Goal: Find specific page/section: Find specific page/section

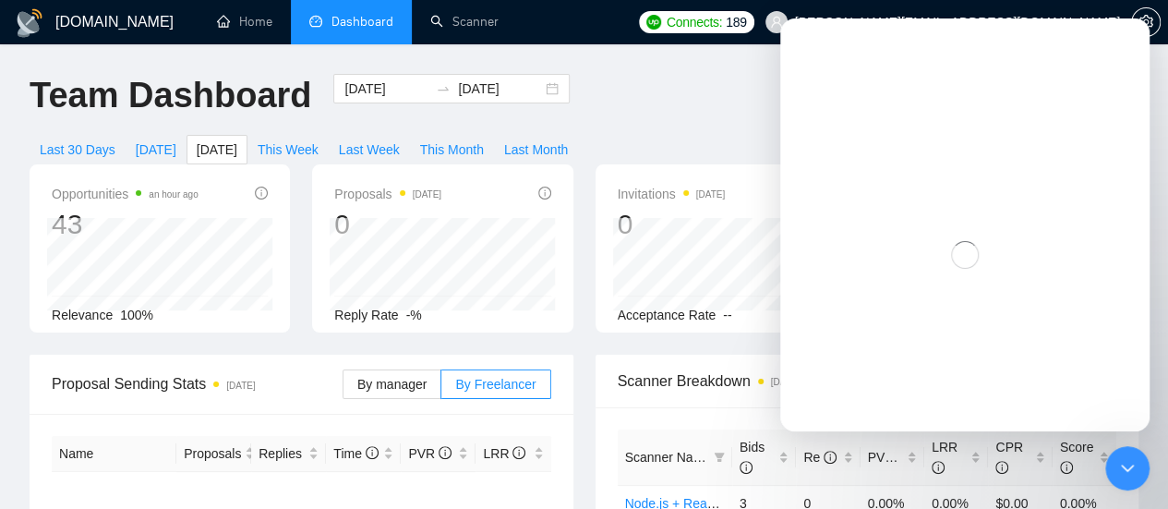
click at [589, 135] on div "Last 30 Days [DATE] [DATE] This Week Last Week This Month Last Month" at bounding box center [303, 150] width 571 height 30
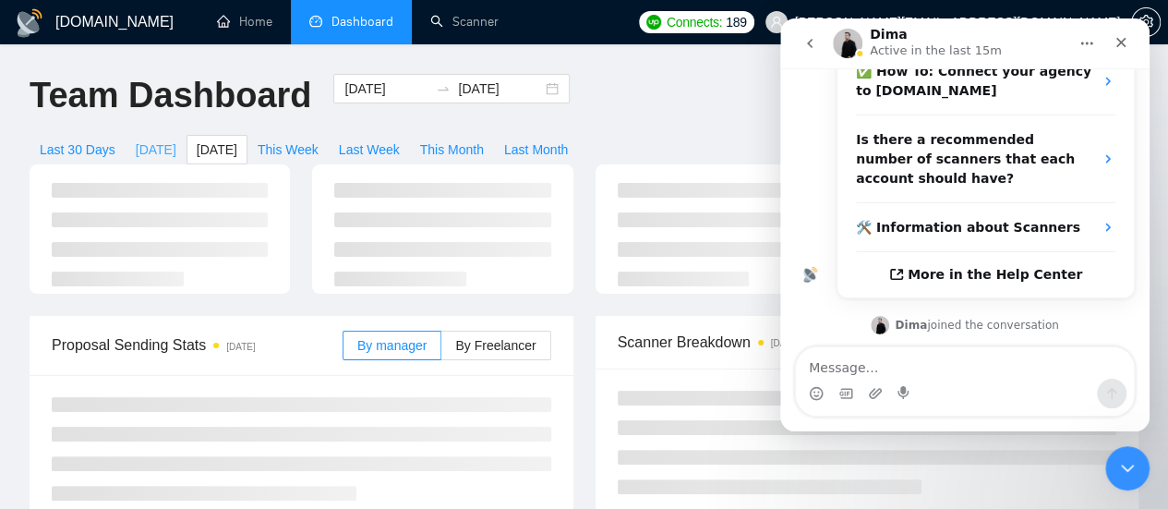
click at [176, 139] on span "[DATE]" at bounding box center [156, 149] width 41 height 20
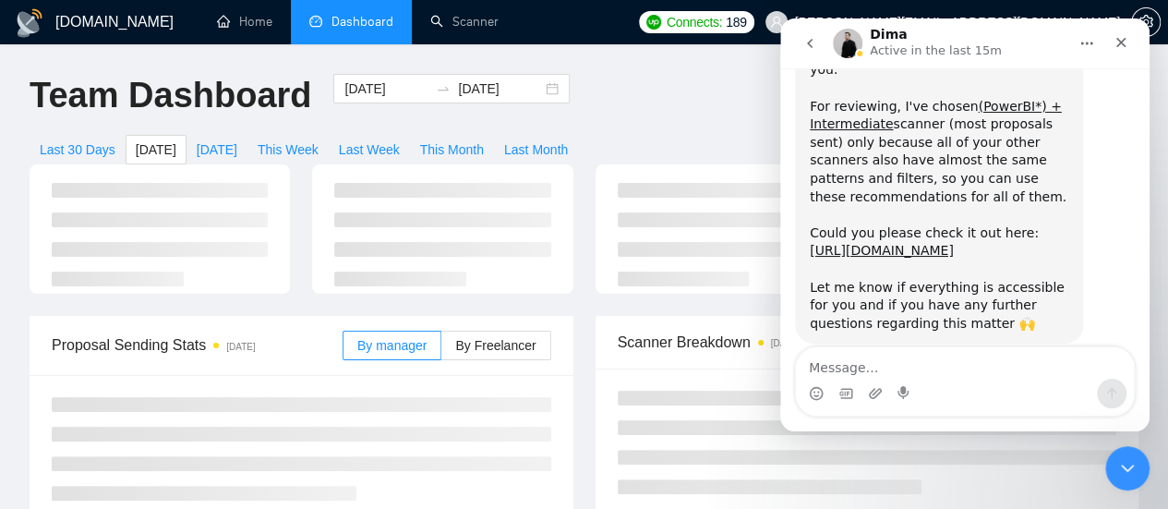
type input "[DATE]"
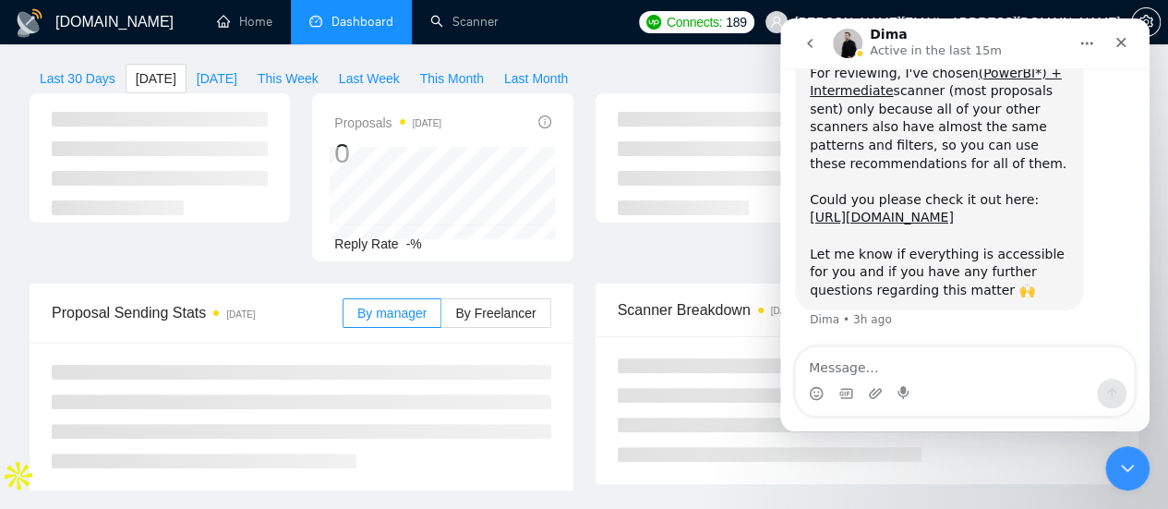
scroll to position [72, 0]
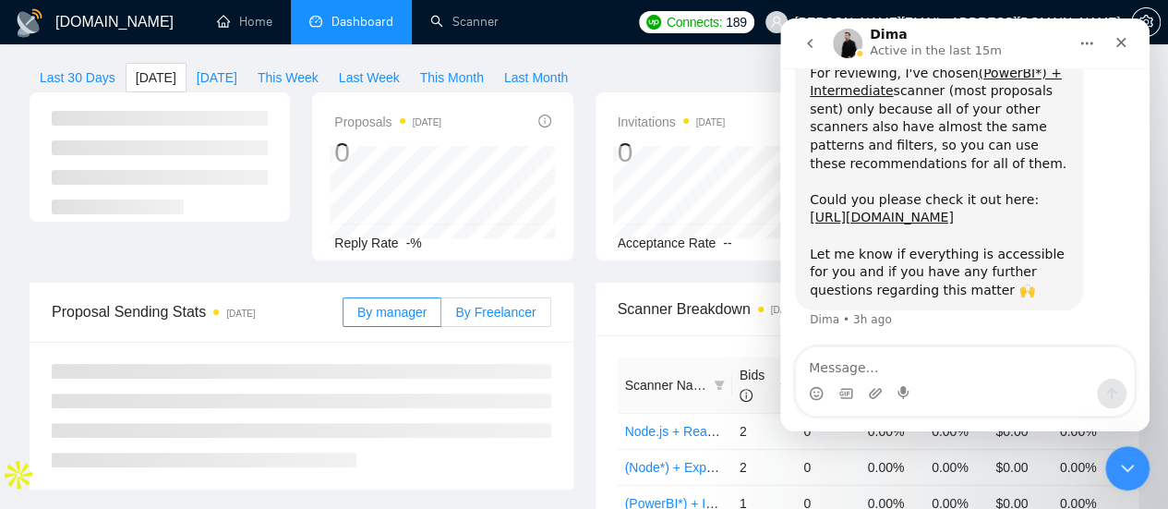
click at [478, 305] on span "By Freelancer" at bounding box center [495, 312] width 80 height 15
click at [441, 317] on input "By Freelancer" at bounding box center [441, 317] width 0 height 0
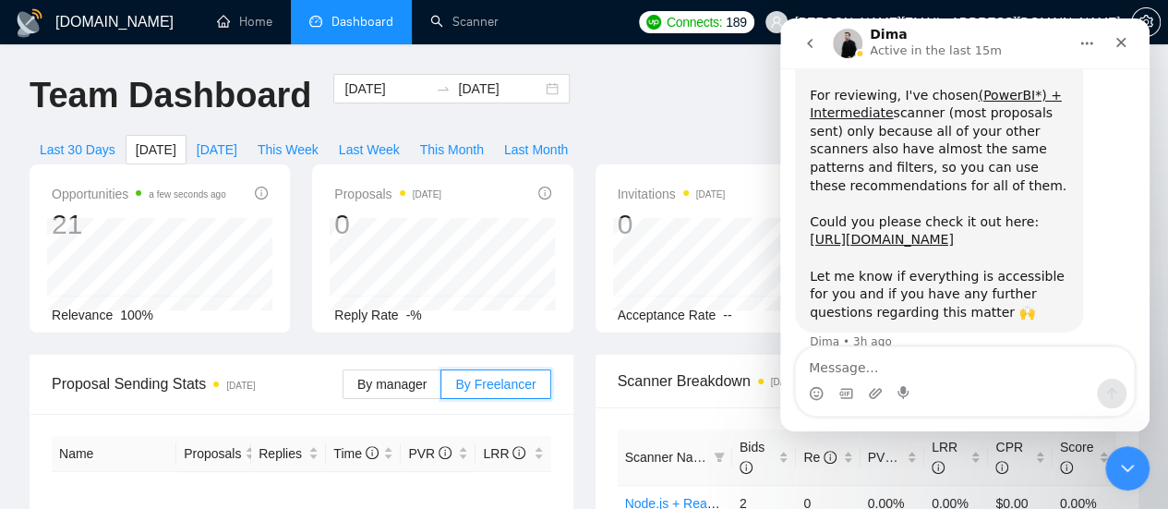
scroll to position [1306, 0]
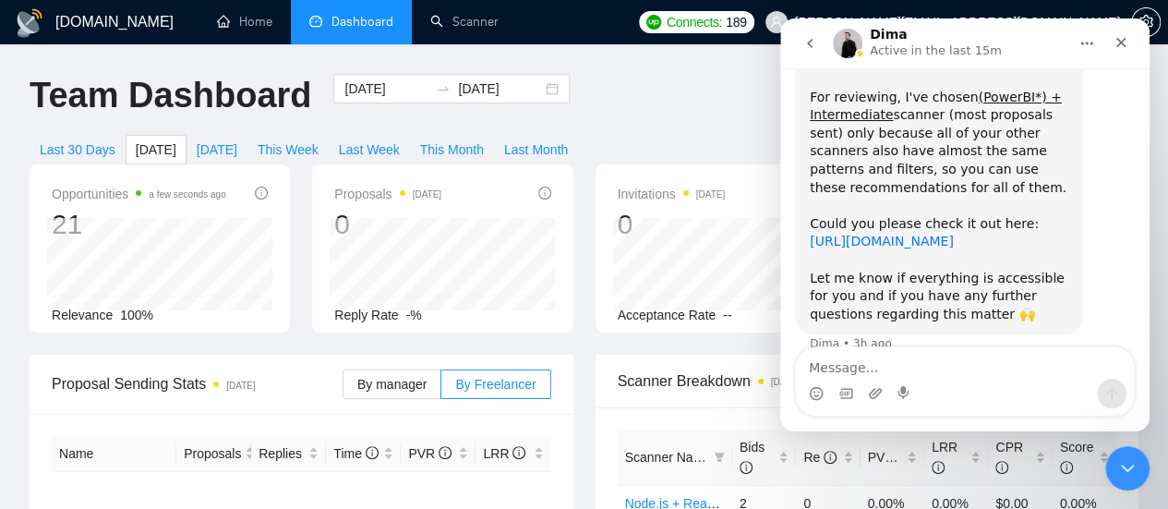
click at [837, 234] on link "https://docs.google.com/document/d/1c-3OaiEL-ecnYq7V_pURmg8xApmfcAf4ms7JcoaRmE8…" at bounding box center [882, 241] width 144 height 15
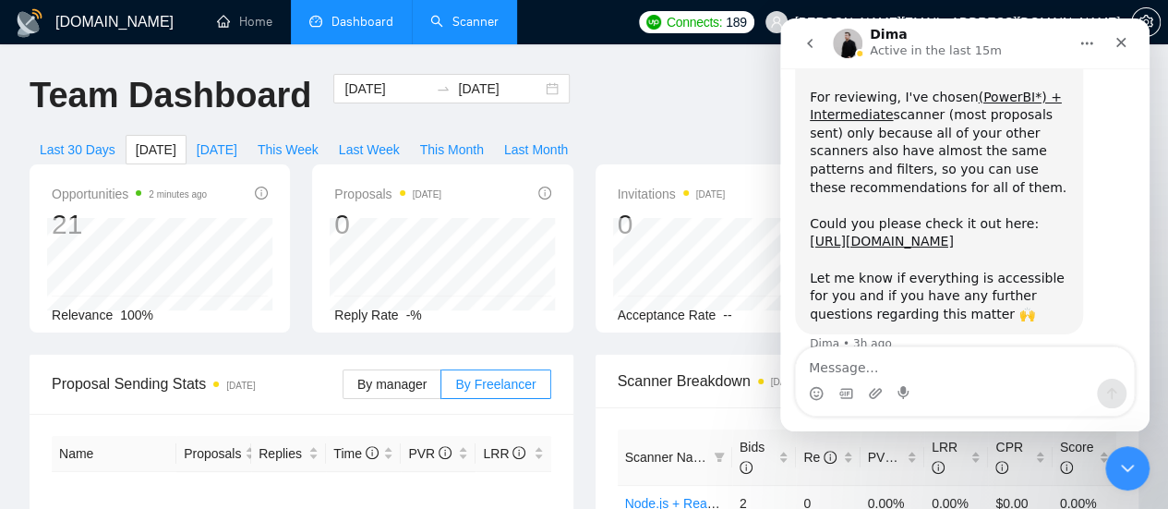
click at [464, 23] on link "Scanner" at bounding box center [464, 22] width 68 height 16
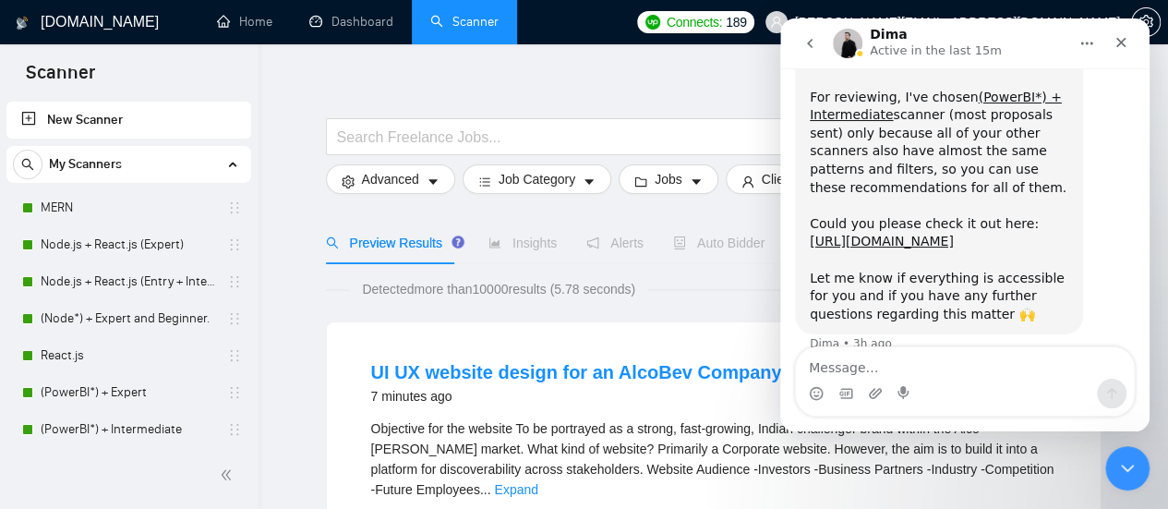
scroll to position [24, 0]
